Goal: Check status: Check status

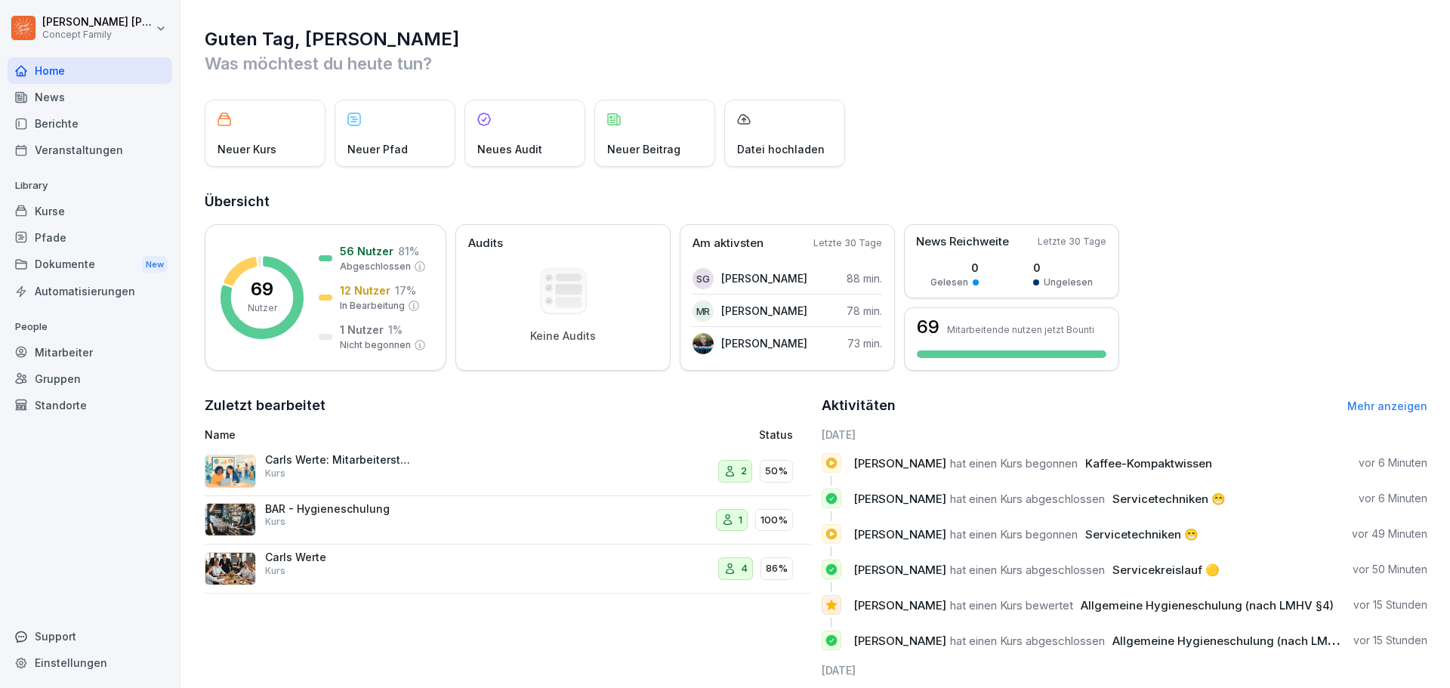
click at [103, 348] on div "Mitarbeiter" at bounding box center [90, 352] width 165 height 26
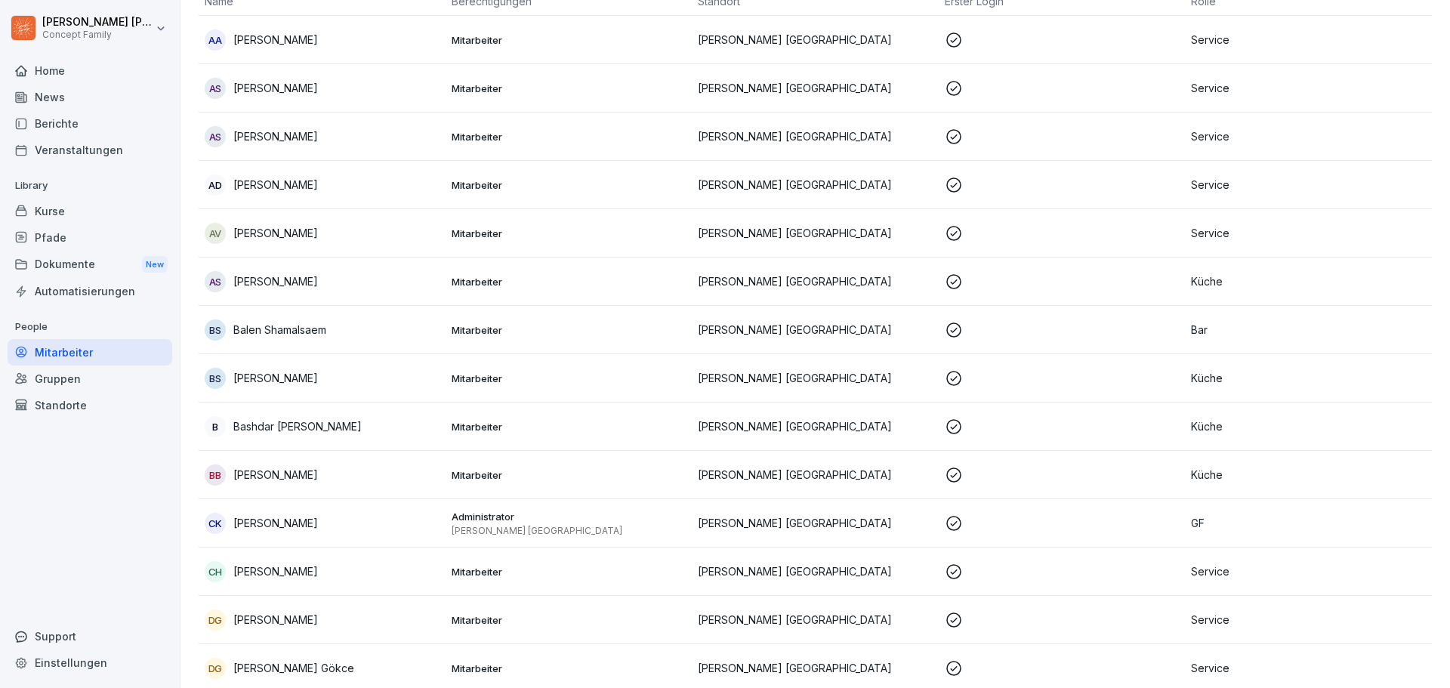
scroll to position [151, 0]
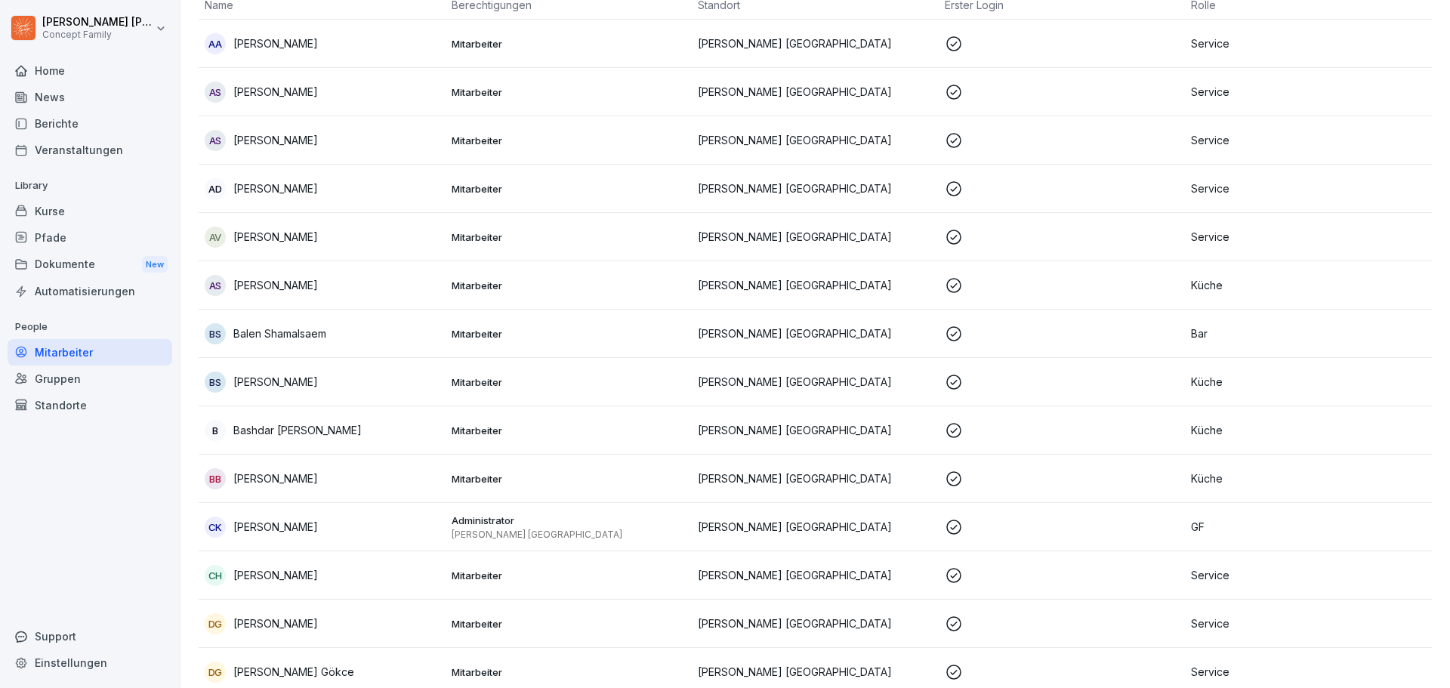
click at [276, 147] on p "[PERSON_NAME]" at bounding box center [275, 140] width 85 height 16
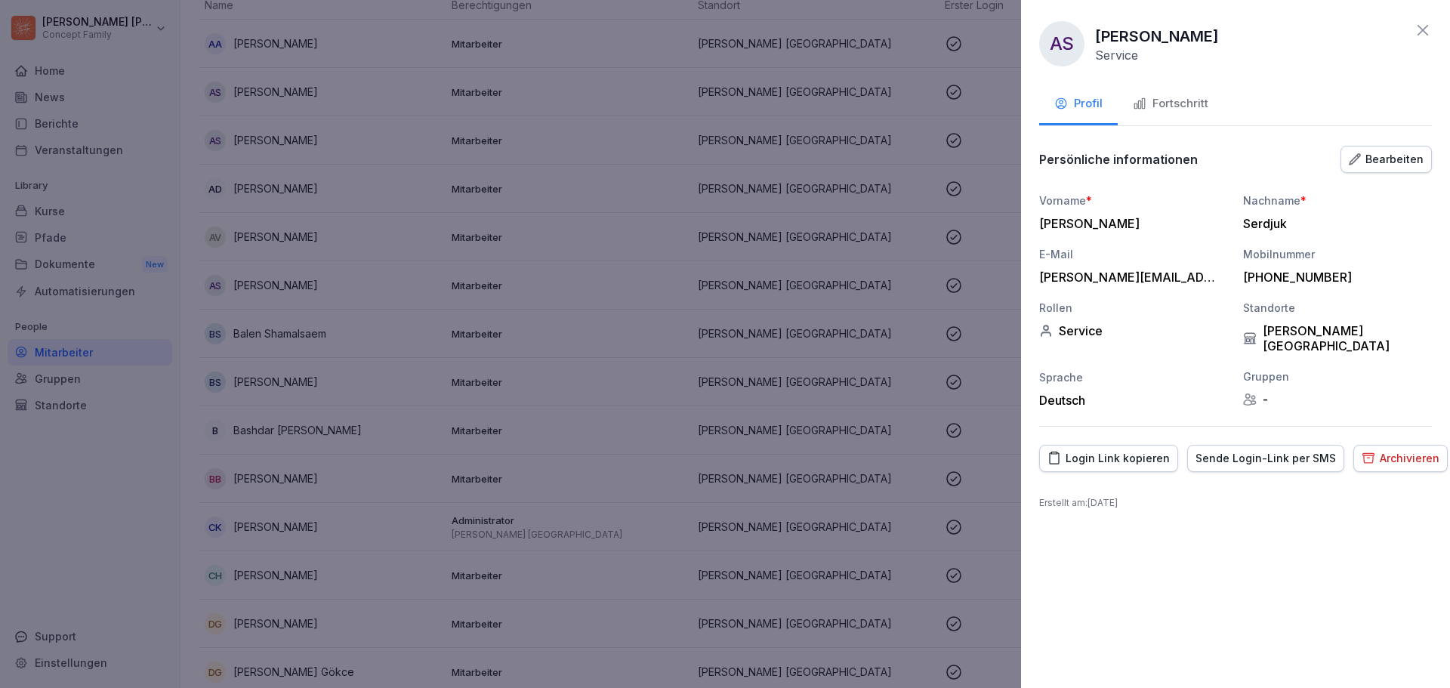
click at [1180, 97] on div "Fortschritt" at bounding box center [1171, 103] width 76 height 17
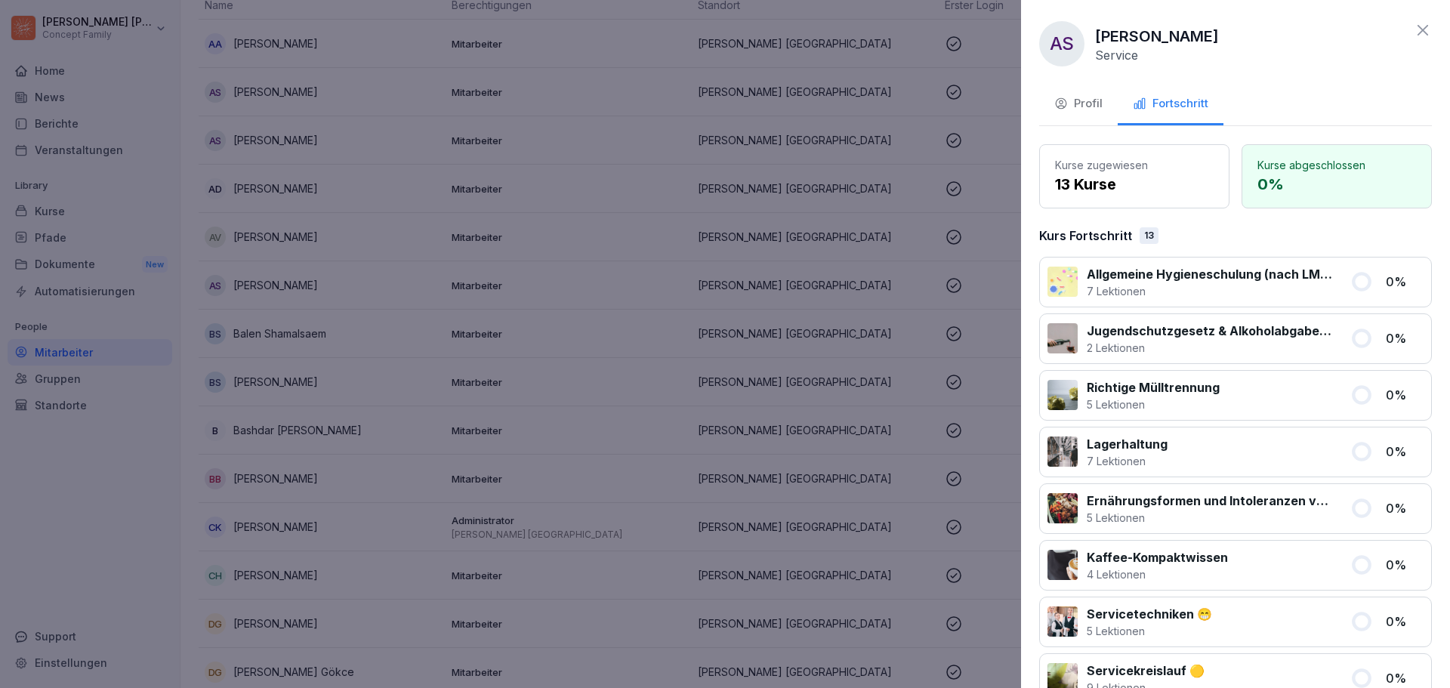
click at [1417, 32] on icon at bounding box center [1422, 30] width 11 height 11
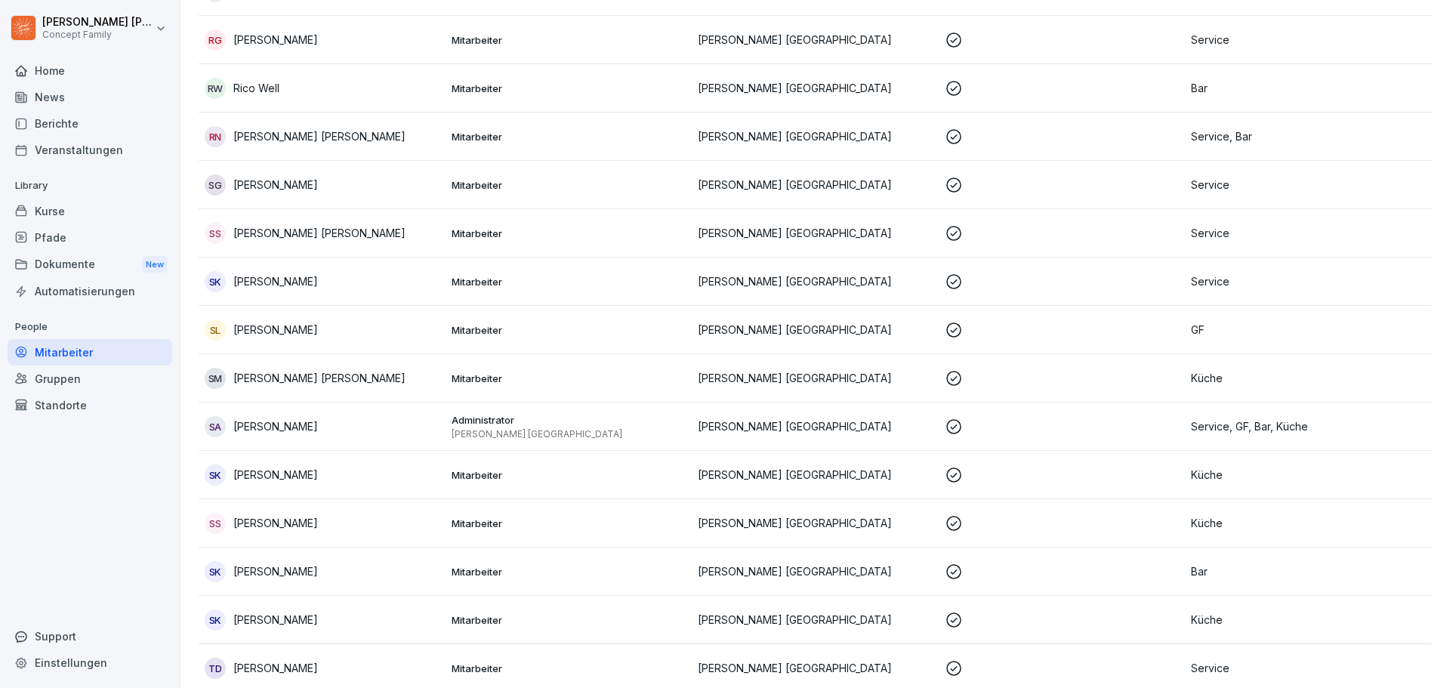
scroll to position [2643, 0]
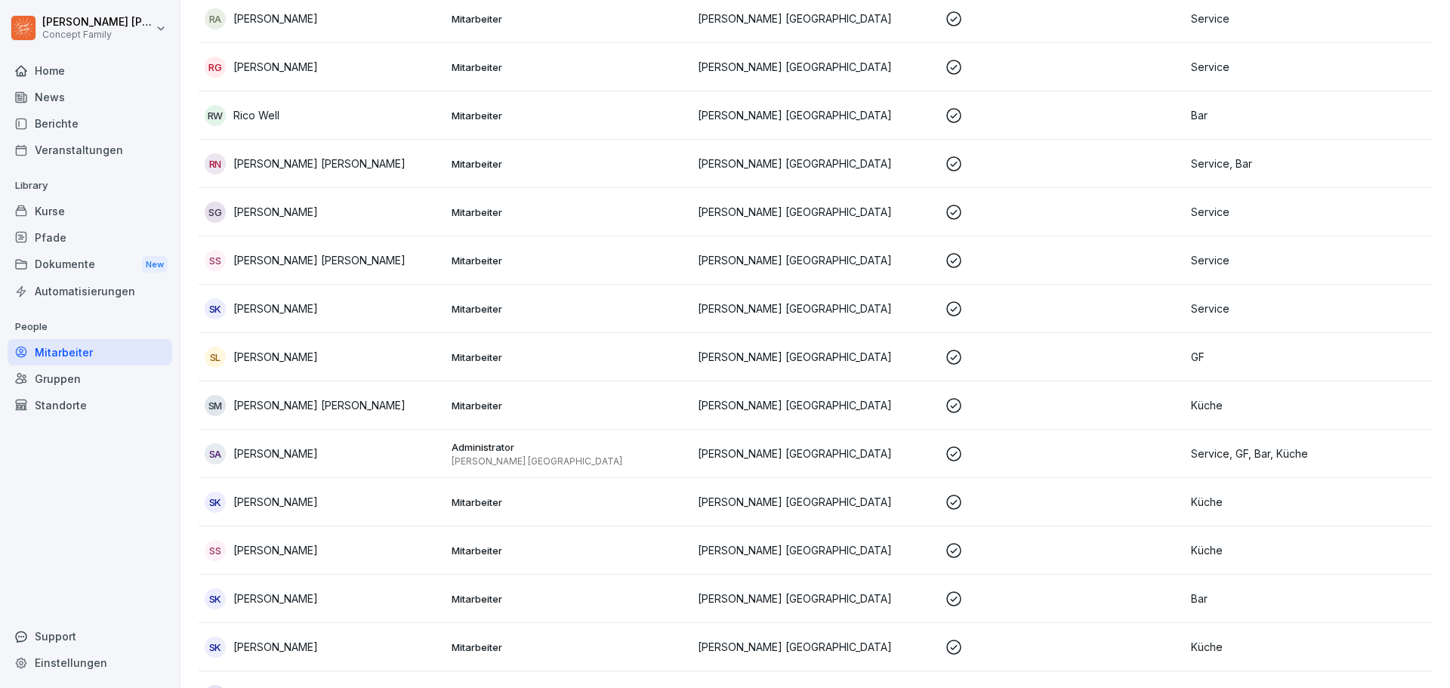
click at [287, 208] on p "[PERSON_NAME]" at bounding box center [275, 212] width 85 height 16
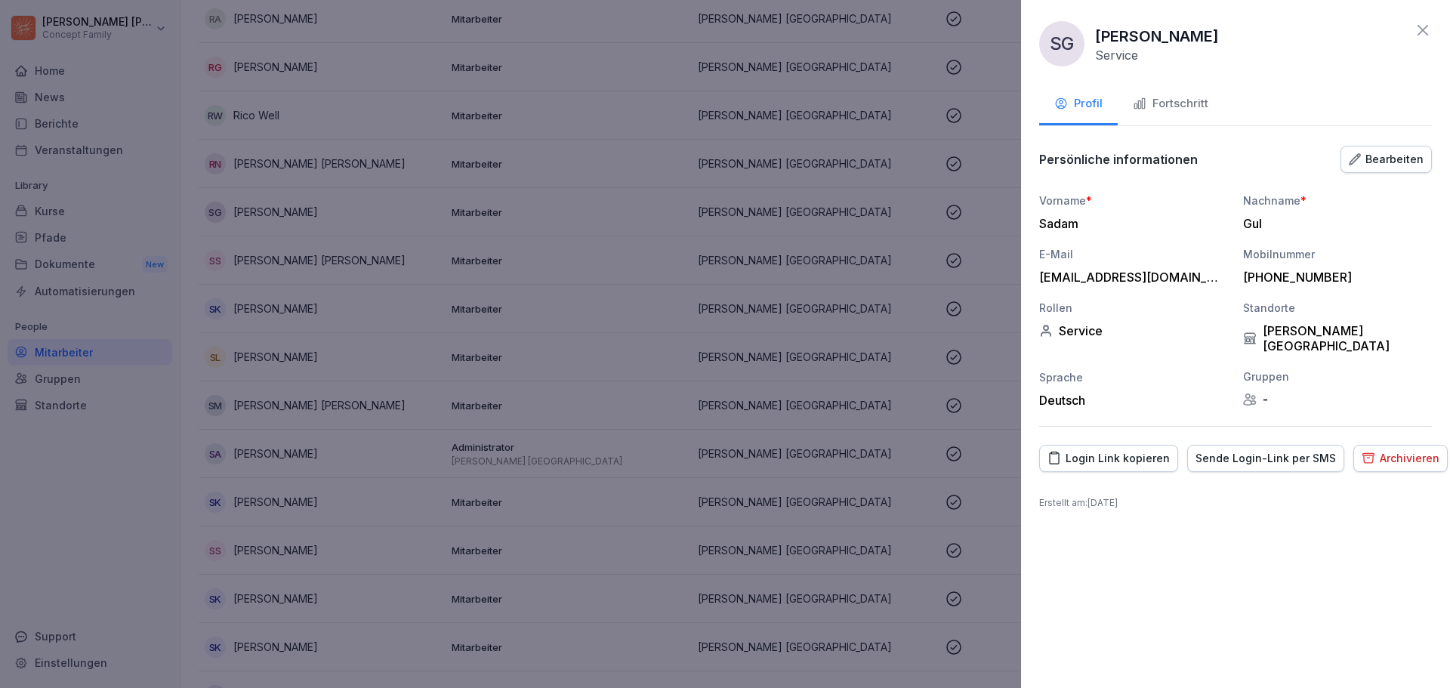
click at [1186, 102] on div "Fortschritt" at bounding box center [1171, 103] width 76 height 17
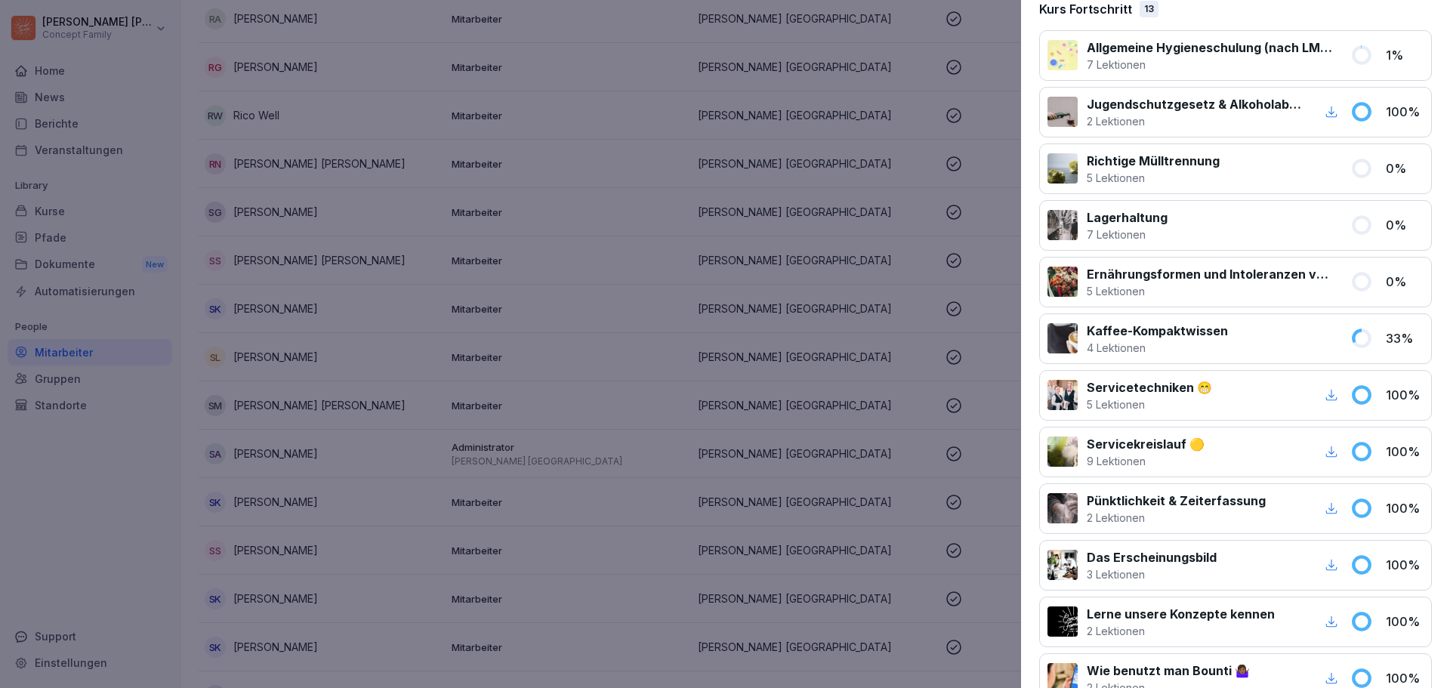
scroll to position [0, 0]
